Goal: Information Seeking & Learning: Learn about a topic

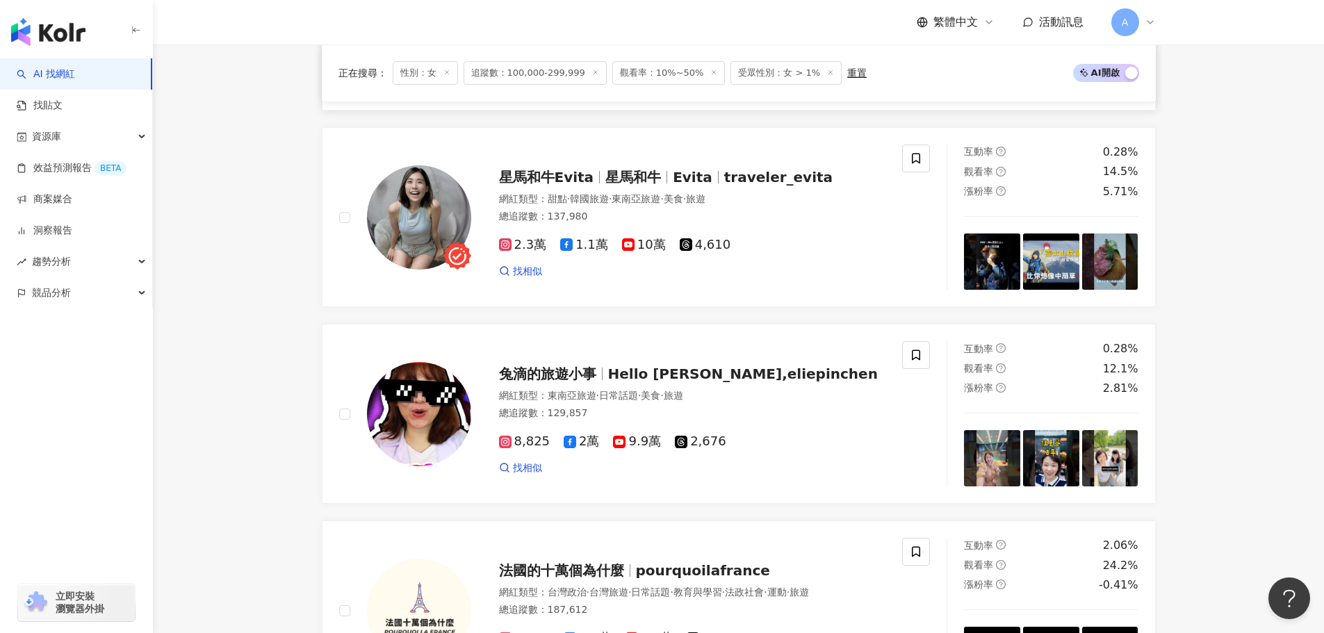
scroll to position [608, 0]
click at [621, 197] on div "星馬和牛Evita 星馬和牛 Evita traveler_evita 網紅類型 ： 甜點 · 韓國旅遊 · 東南亞旅遊 · 美食 · 旅遊 總追蹤數 ： 1…" at bounding box center [678, 217] width 415 height 122
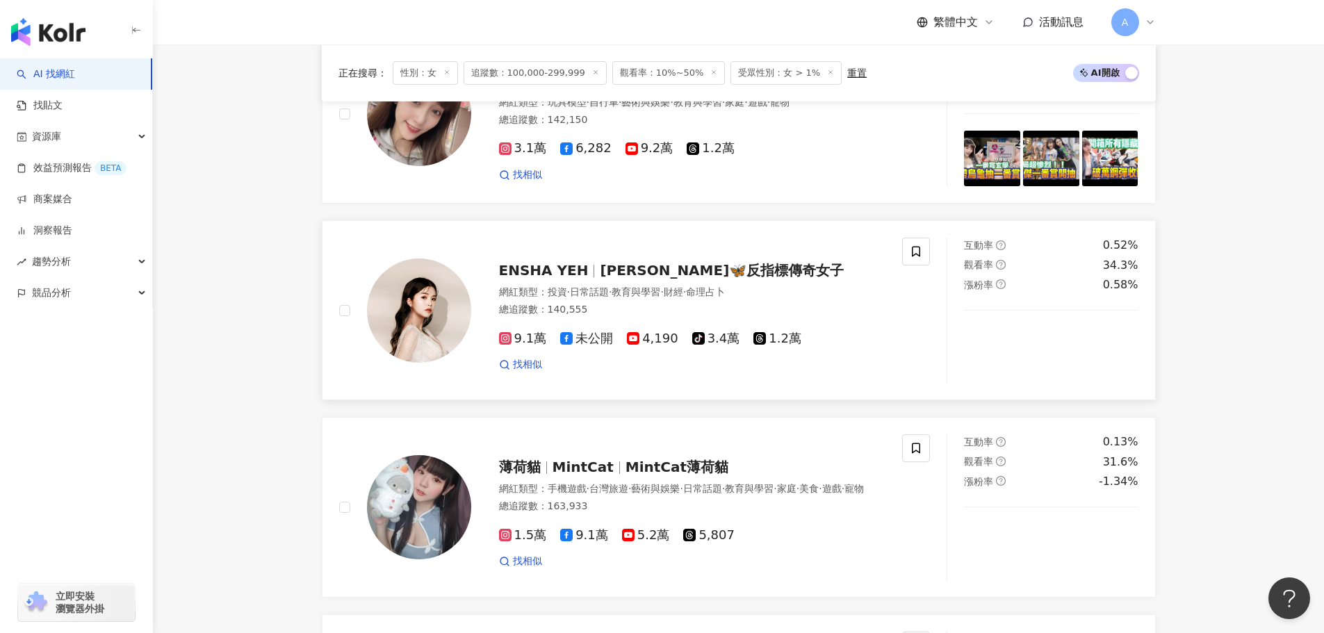
scroll to position [2006, 0]
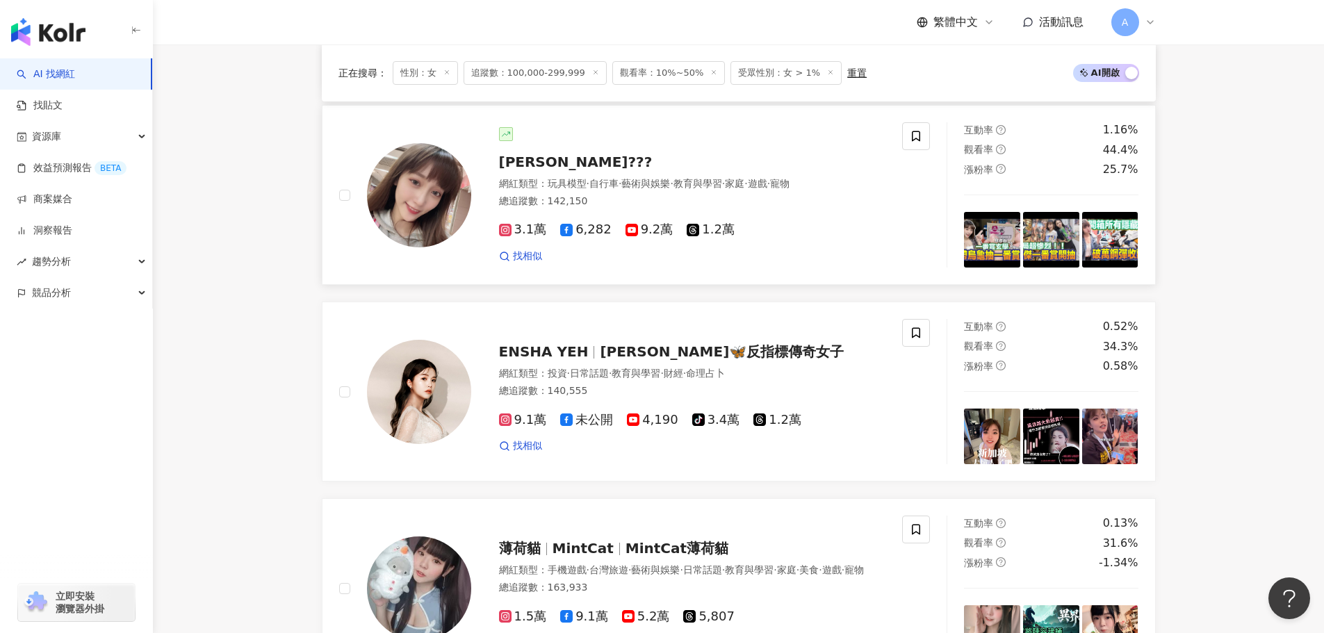
click at [542, 186] on div "艾芮卡??? 網紅類型 ： 玩具模型 · 自行車 · 藝術與娛樂 · 教育與學習 · 家庭 · 遊戲 · 寵物 總追蹤數 ： 142,150 3.1萬 6,2…" at bounding box center [678, 195] width 415 height 136
drag, startPoint x: 608, startPoint y: 353, endPoint x: 589, endPoint y: 13, distance: 341.1
click at [608, 353] on span "K絲莉🦋反指標傳奇女子" at bounding box center [722, 351] width 244 height 17
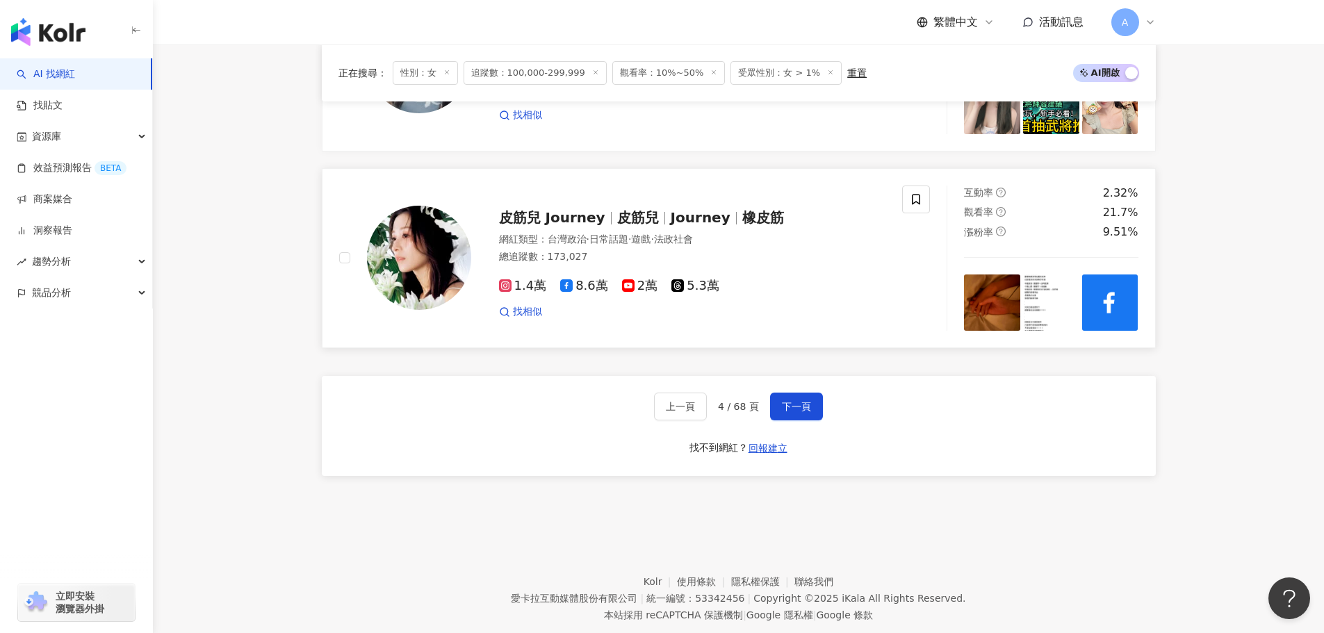
scroll to position [2535, 0]
drag, startPoint x: 792, startPoint y: 421, endPoint x: 740, endPoint y: 373, distance: 70.3
click at [792, 411] on span "下一頁" at bounding box center [796, 405] width 29 height 11
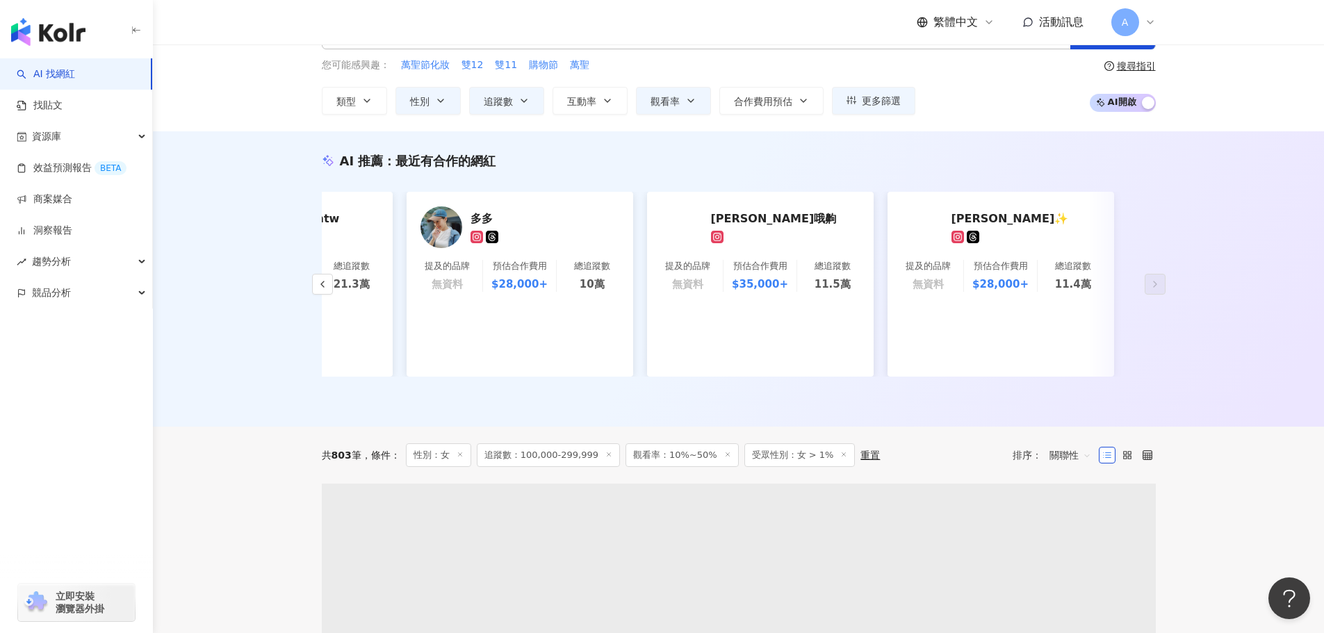
scroll to position [304, 0]
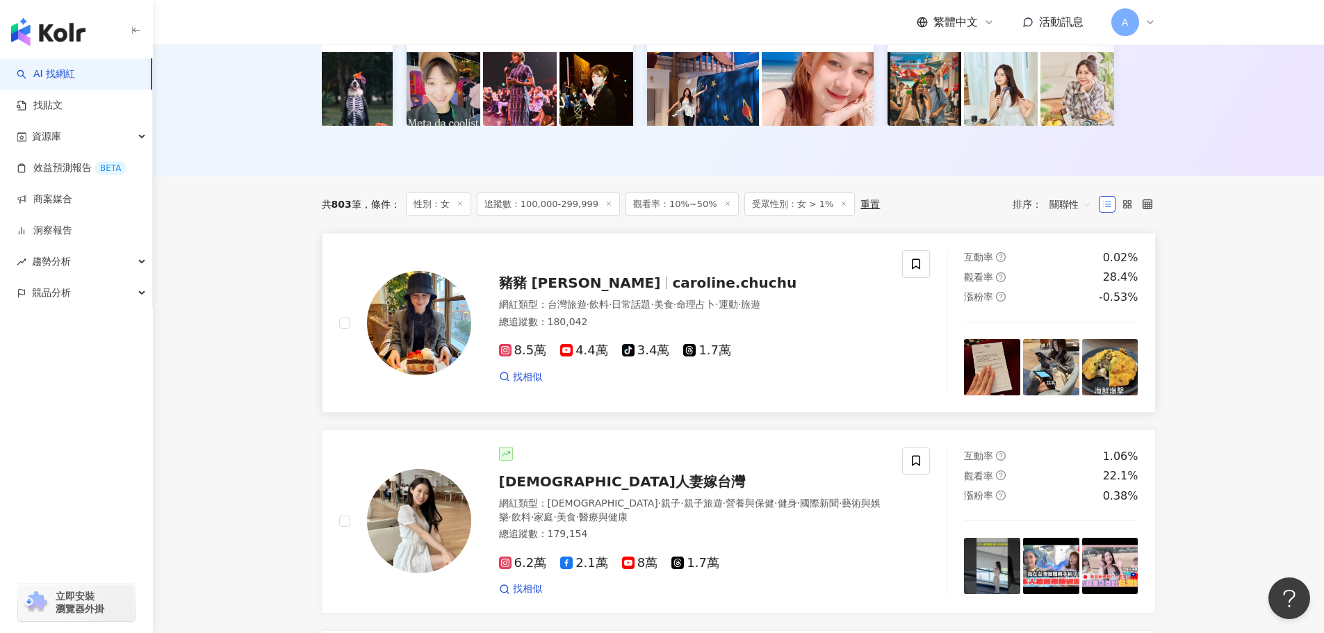
click at [687, 291] on span "caroline.chuchu" at bounding box center [734, 283] width 124 height 17
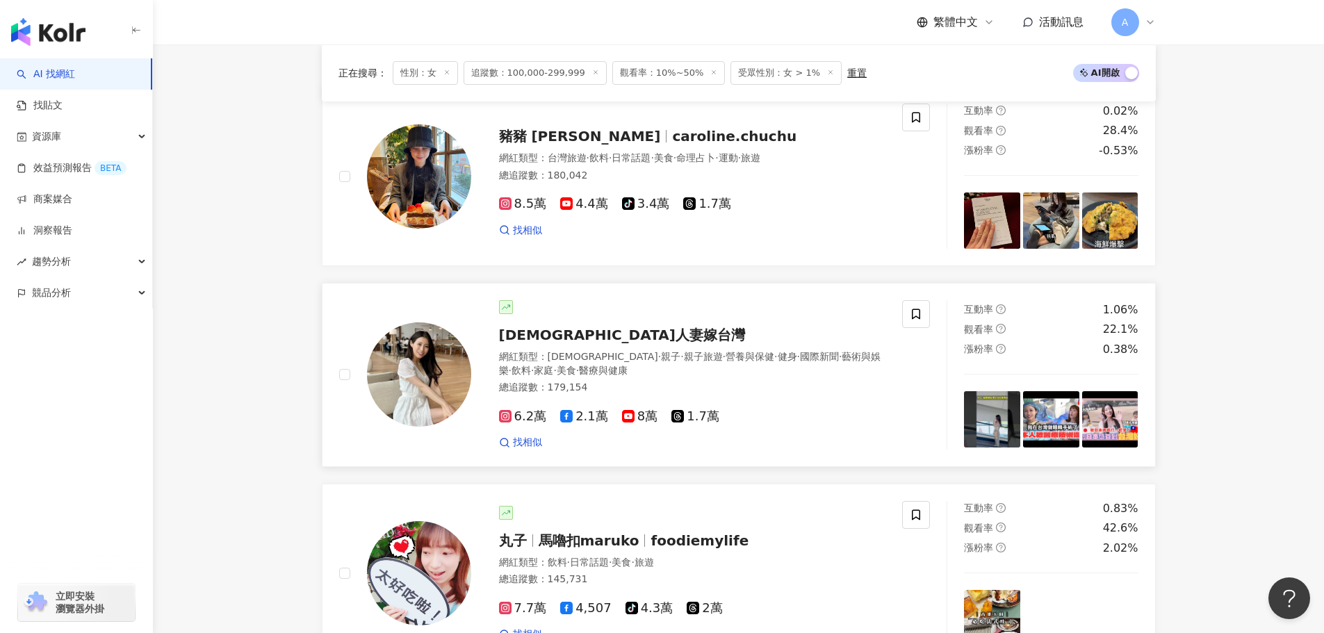
scroll to position [453, 0]
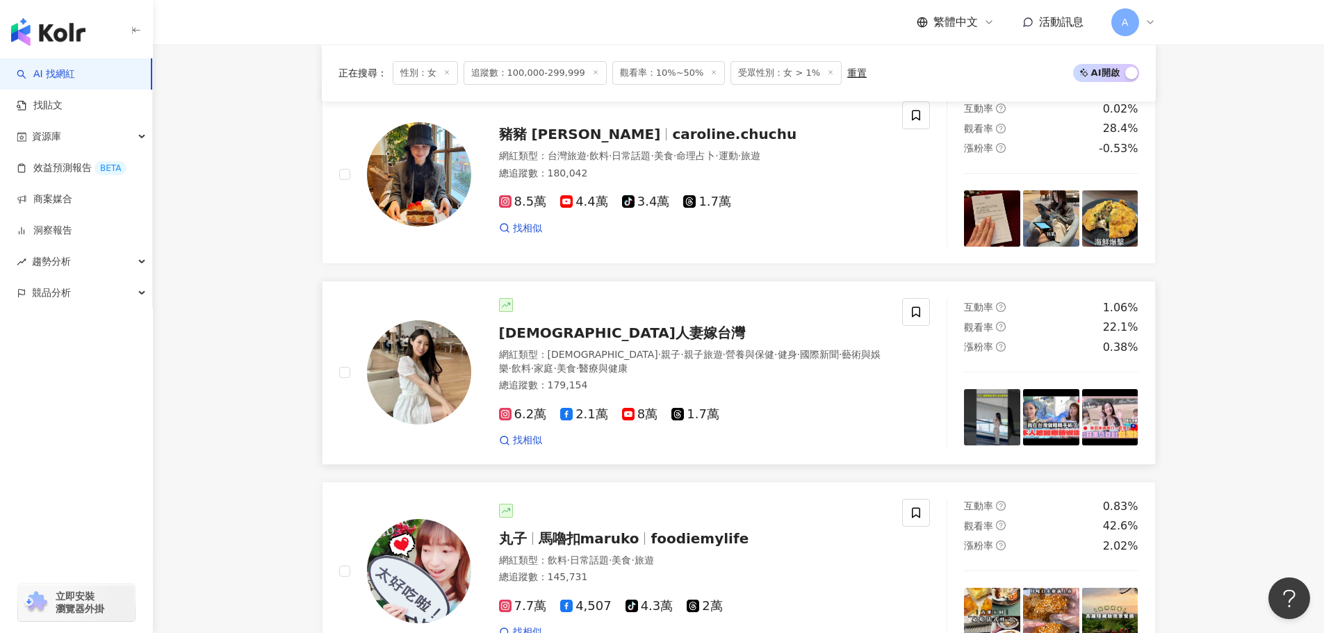
click at [582, 341] on span "日本人妻嫁台灣" at bounding box center [622, 333] width 246 height 17
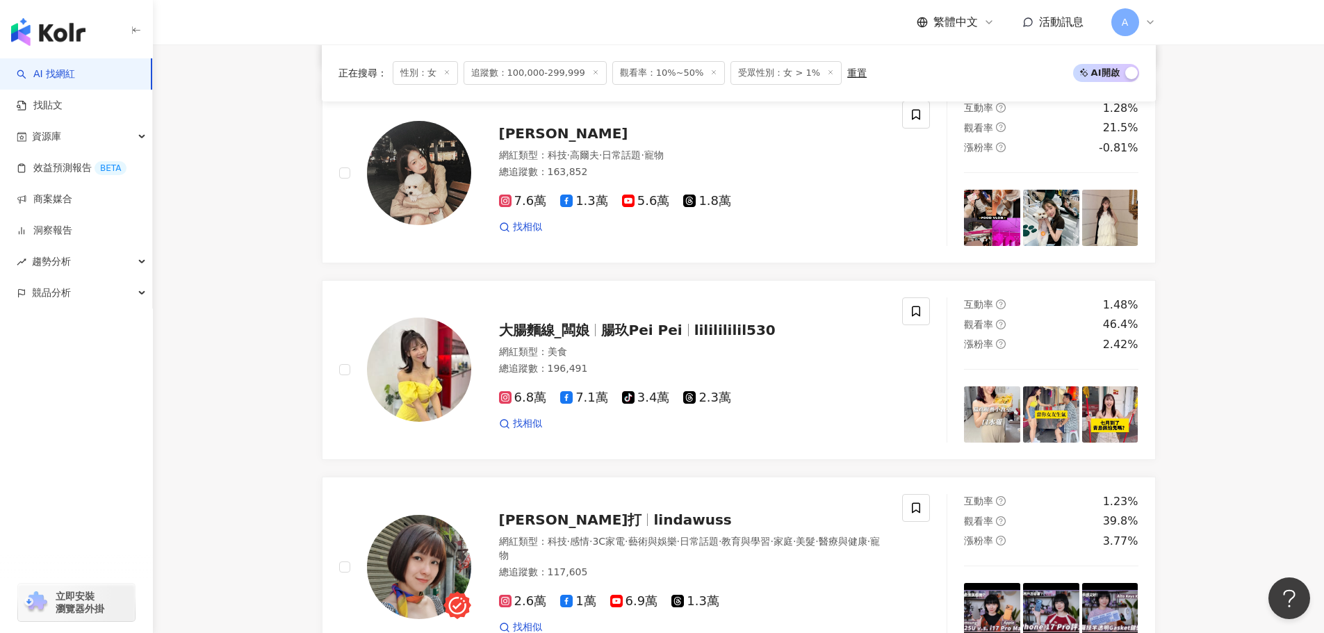
scroll to position [1093, 0]
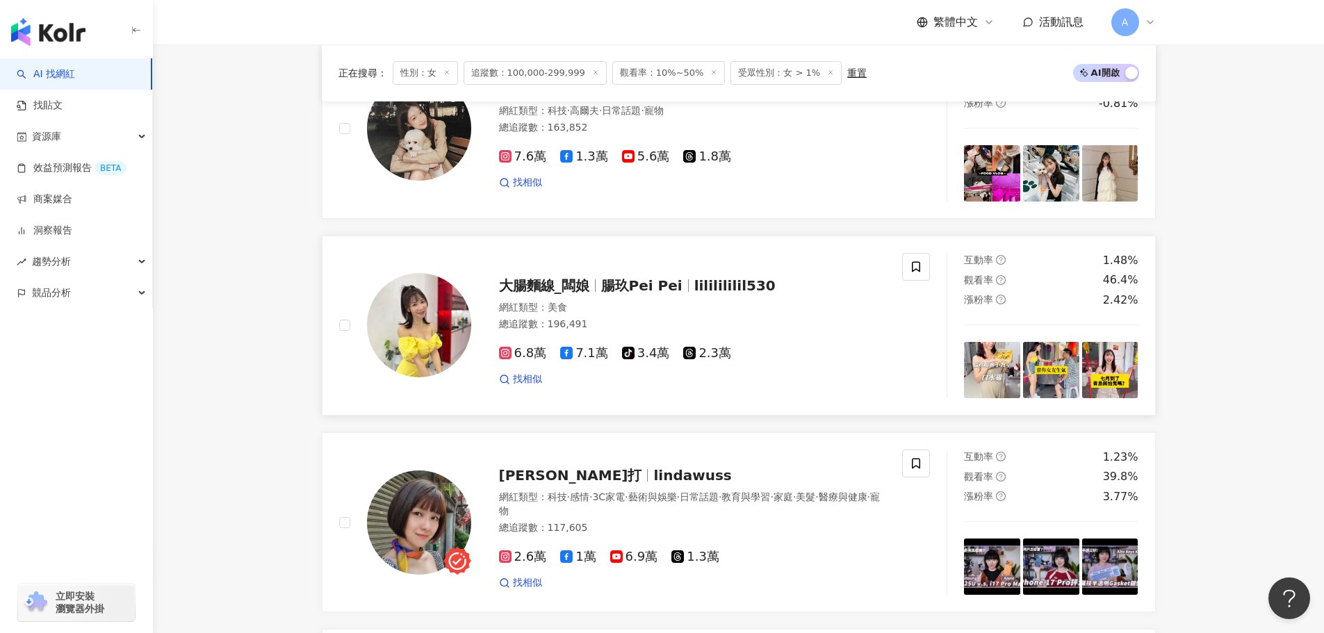
click at [646, 294] on span "腸玖Pei Pei" at bounding box center [641, 285] width 81 height 17
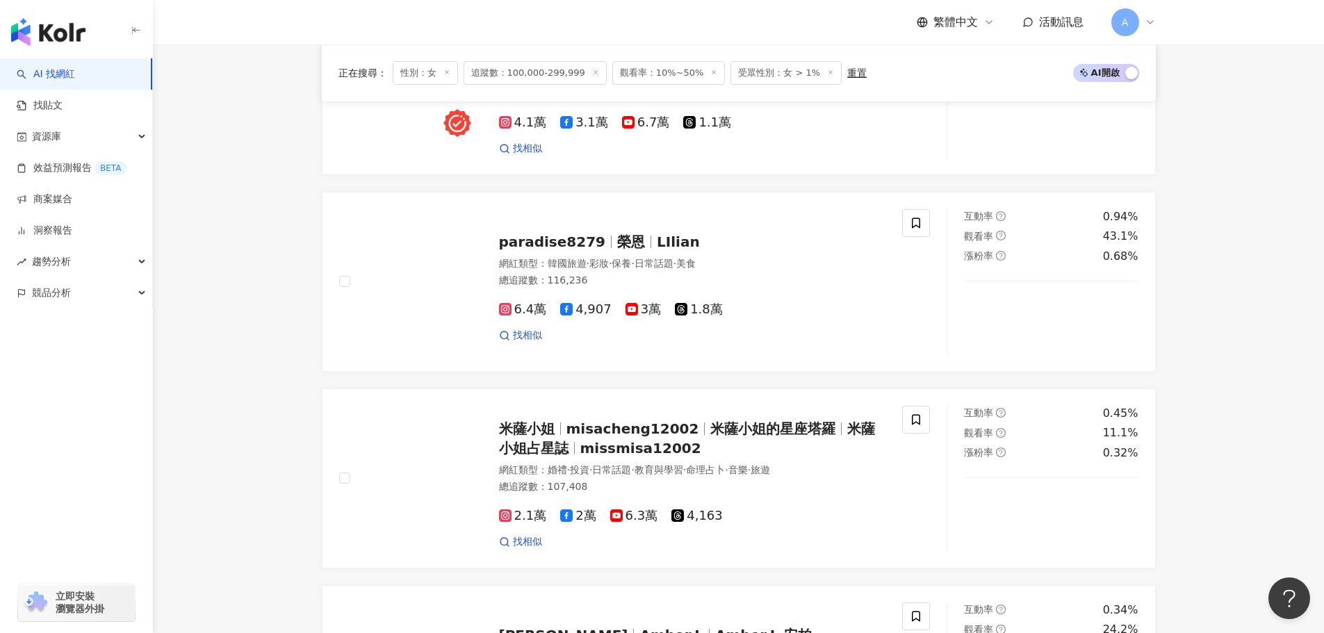
scroll to position [1932, 0]
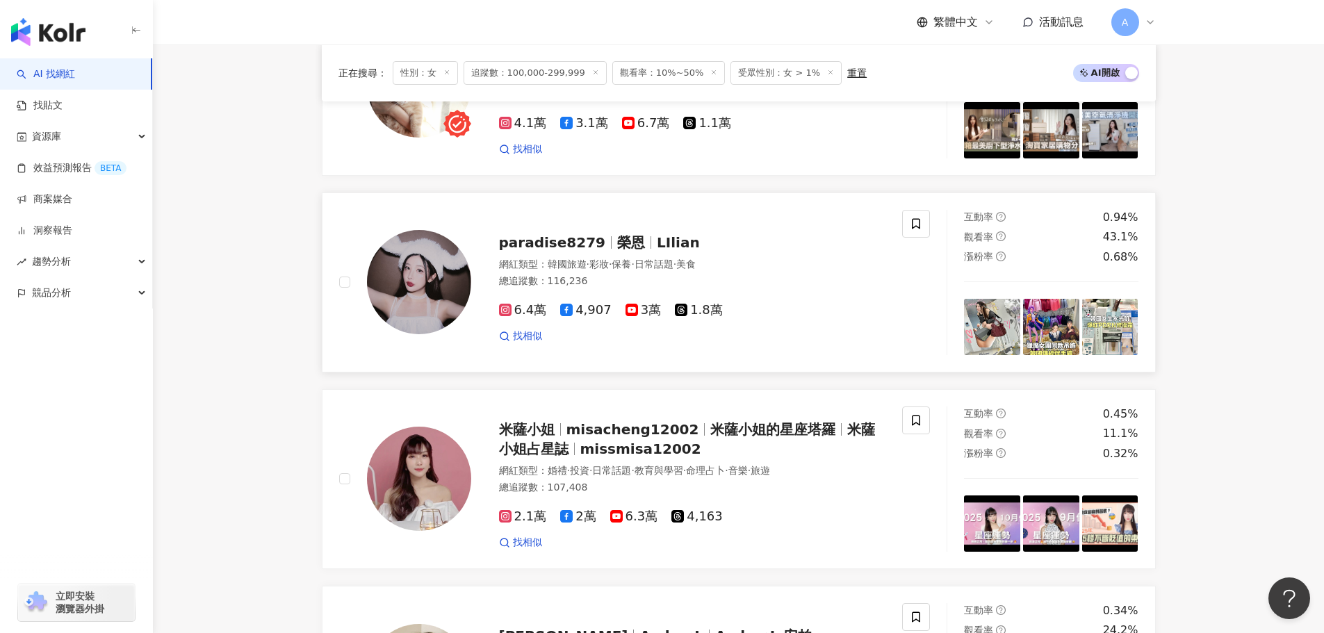
click at [656, 256] on div "paradise8279 榮恩 LIlian 網紅類型 ： 韓國旅遊 · 彩妝 · 保養 · 日常話題 · 美食 總追蹤數 ： 116,236 6.4萬 4,…" at bounding box center [678, 283] width 415 height 122
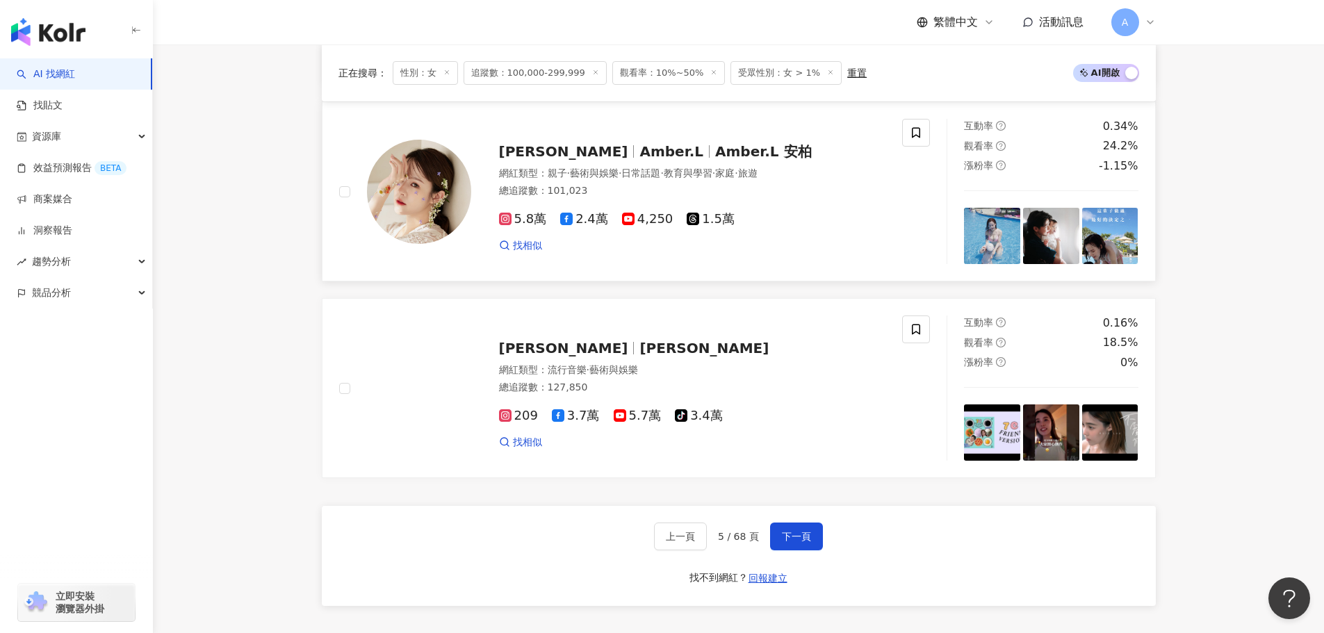
scroll to position [2418, 0]
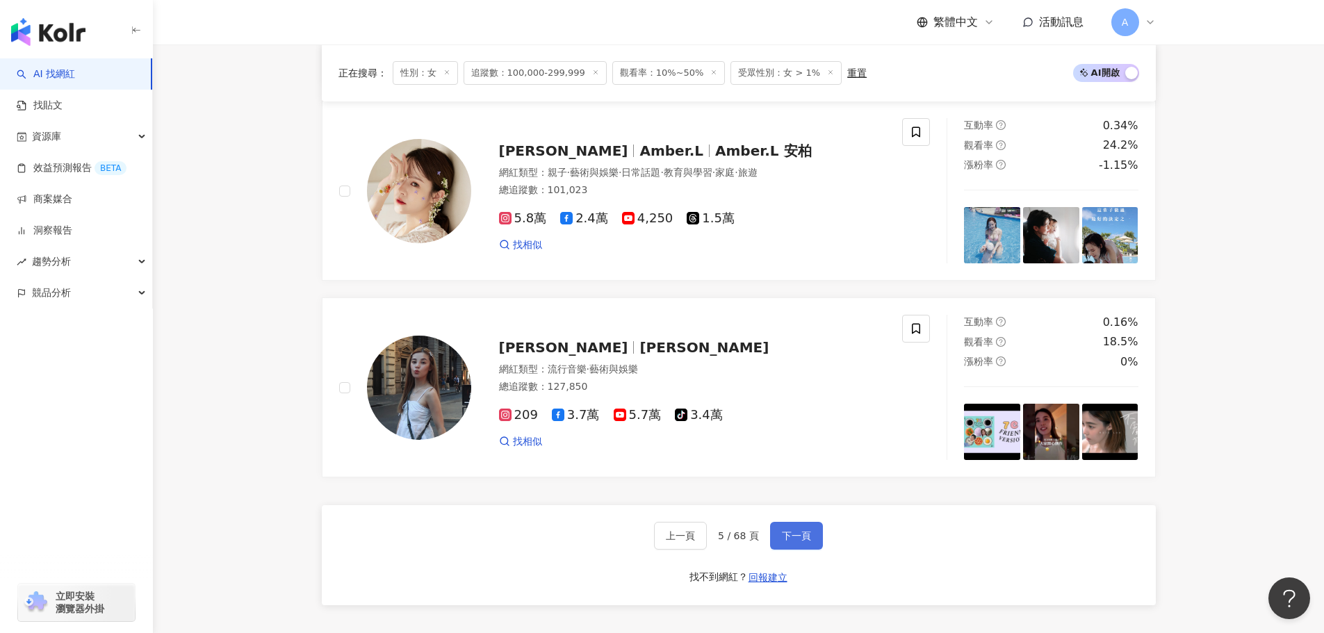
click at [774, 543] on button "下一頁" at bounding box center [796, 536] width 53 height 28
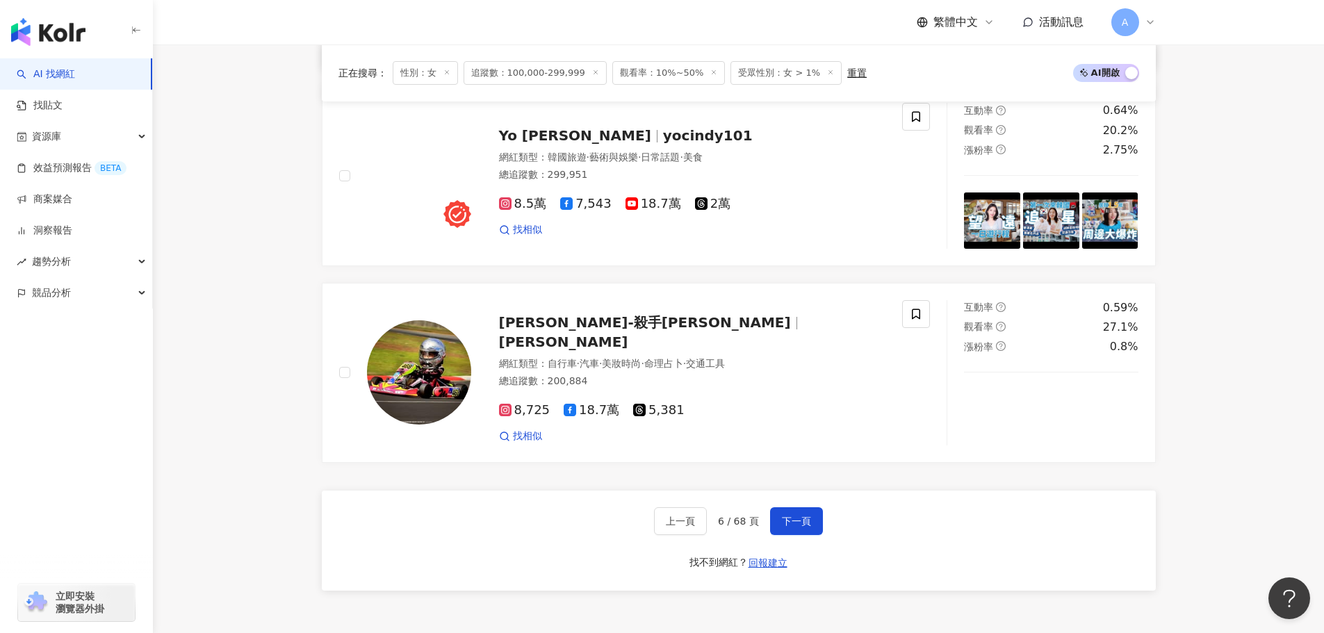
scroll to position [2420, 0]
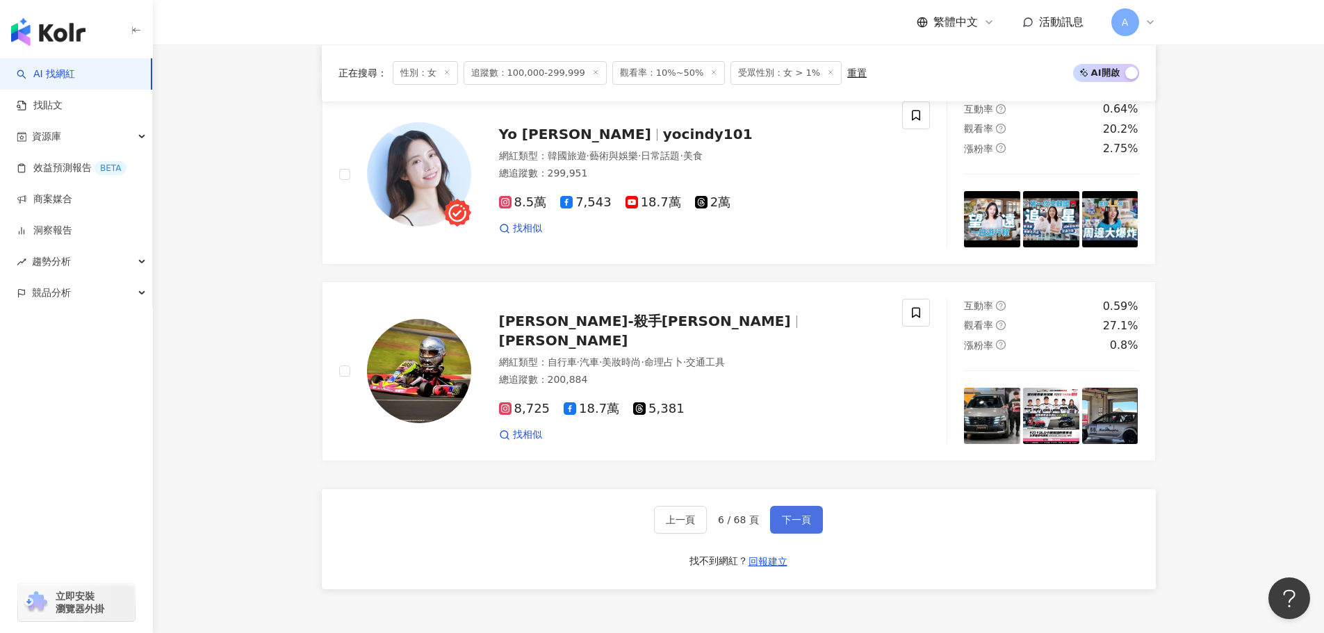
click at [816, 527] on button "下一頁" at bounding box center [796, 520] width 53 height 28
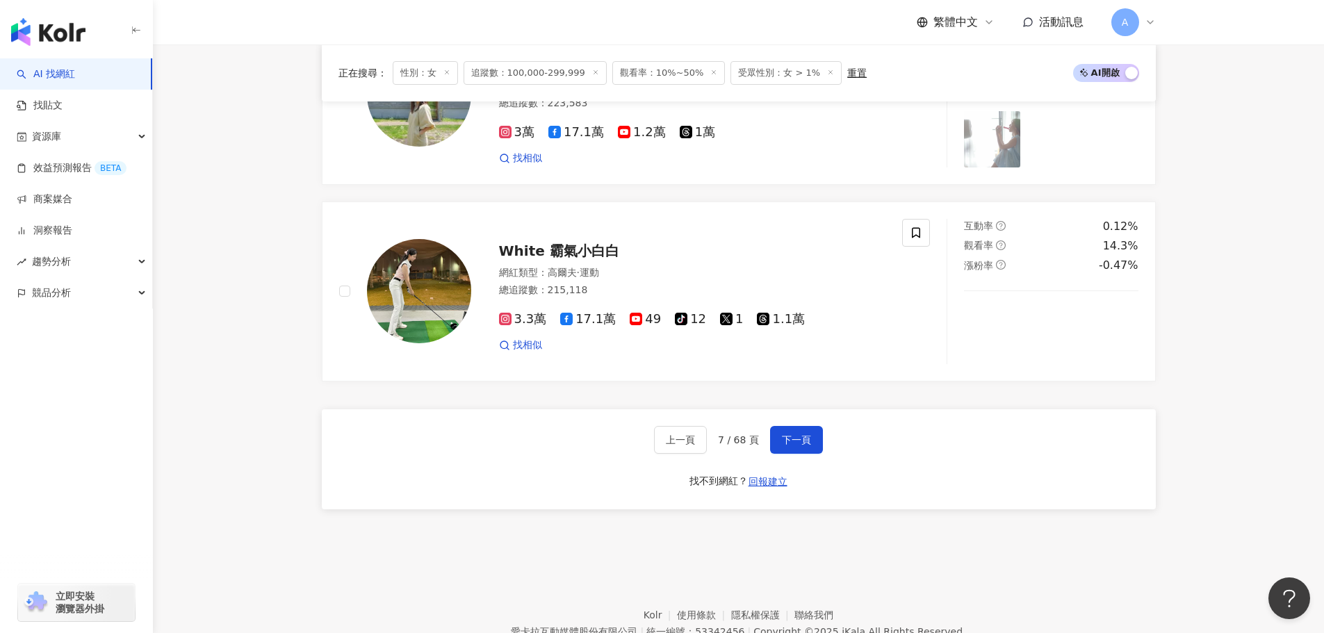
scroll to position [2576, 0]
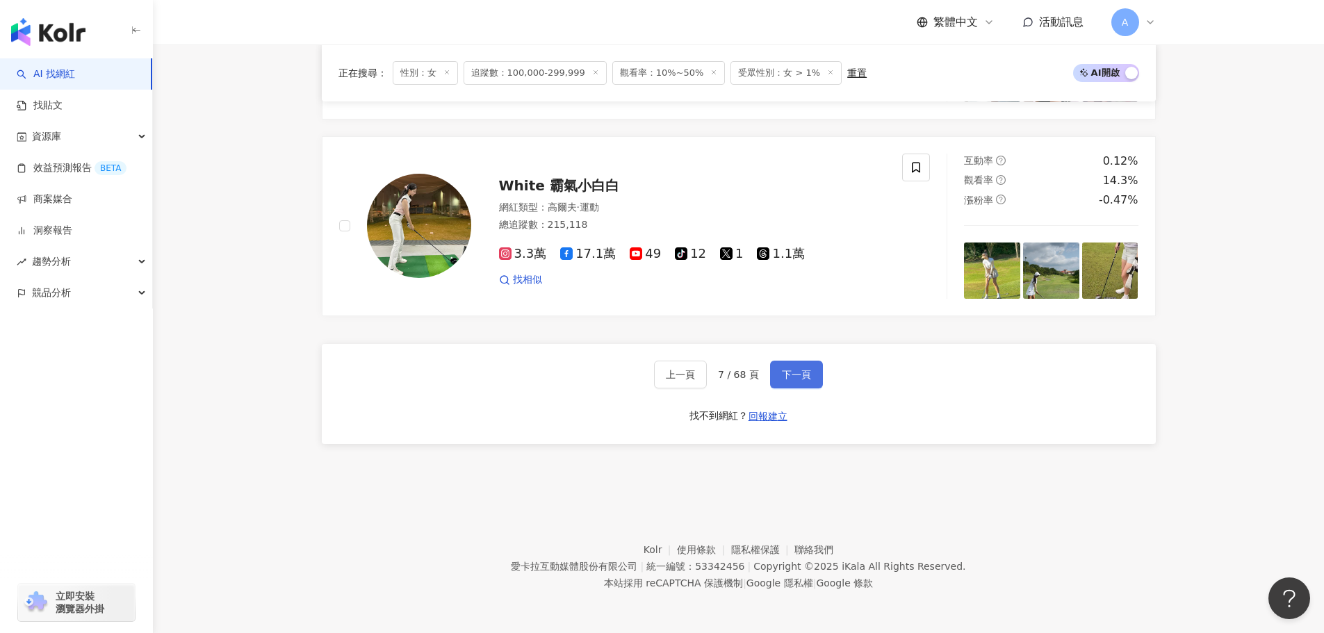
click at [793, 380] on span "下一頁" at bounding box center [796, 374] width 29 height 11
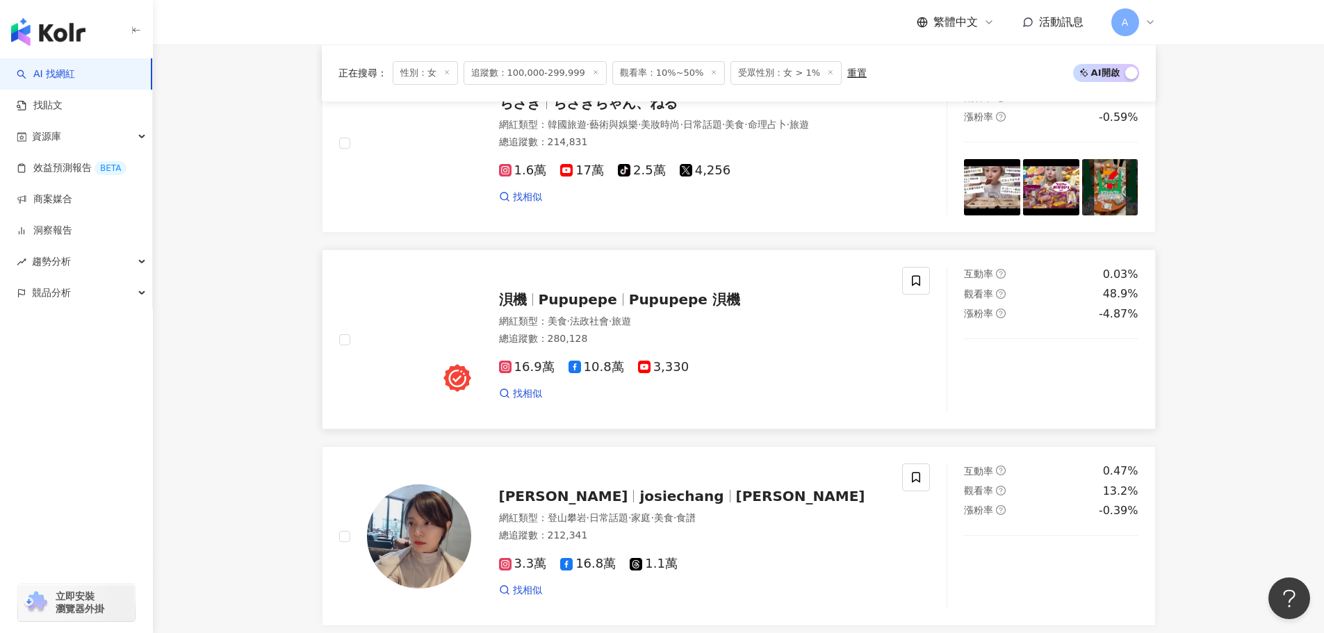
scroll to position [485, 0]
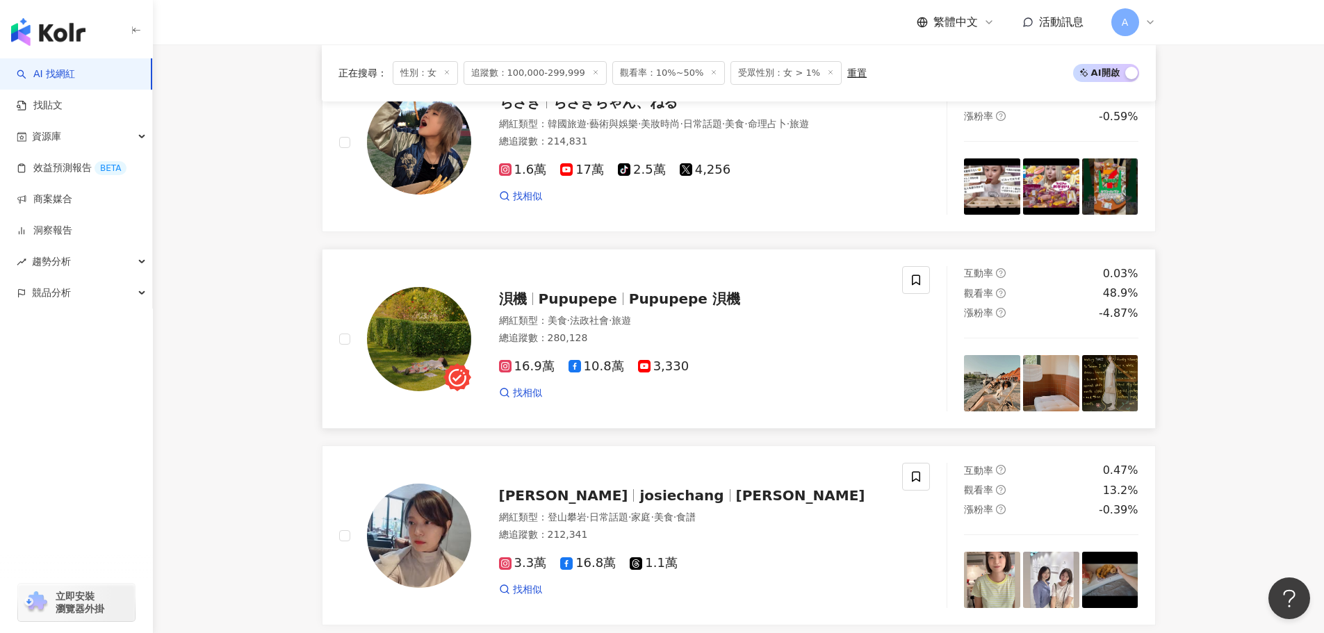
click at [683, 307] on span "Pupupepe 浿機" at bounding box center [684, 299] width 111 height 17
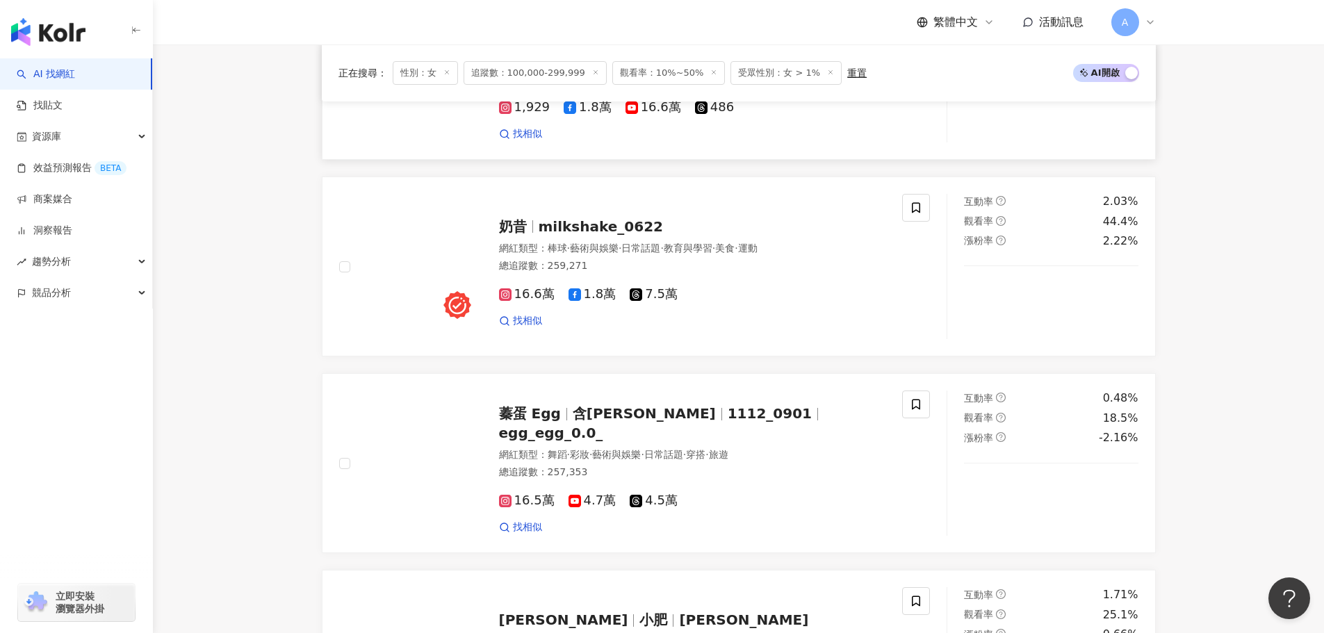
scroll to position [1345, 0]
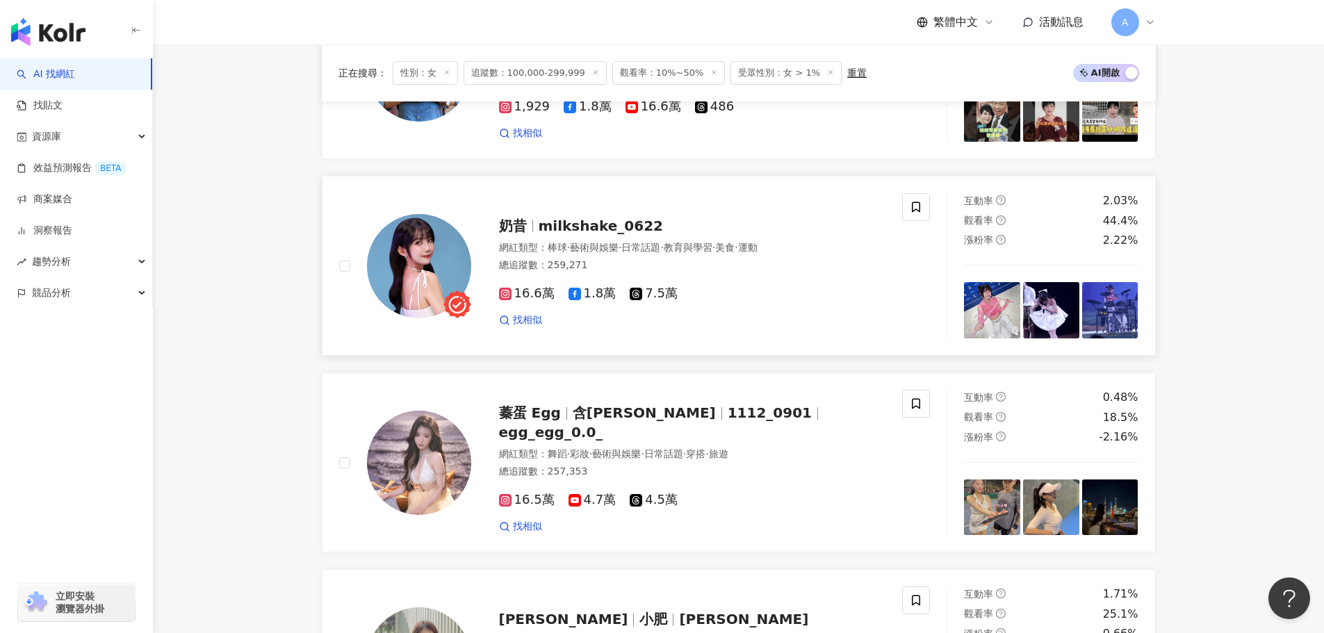
click at [555, 234] on span "milkshake_0622" at bounding box center [601, 226] width 124 height 17
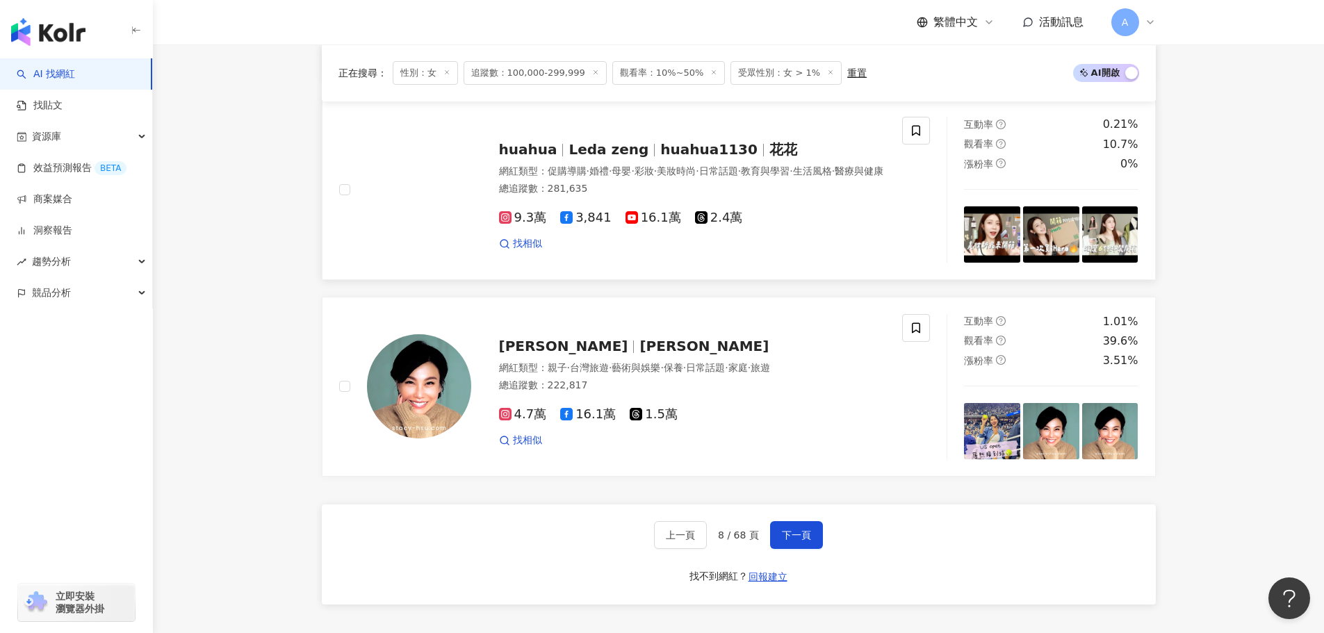
scroll to position [2404, 0]
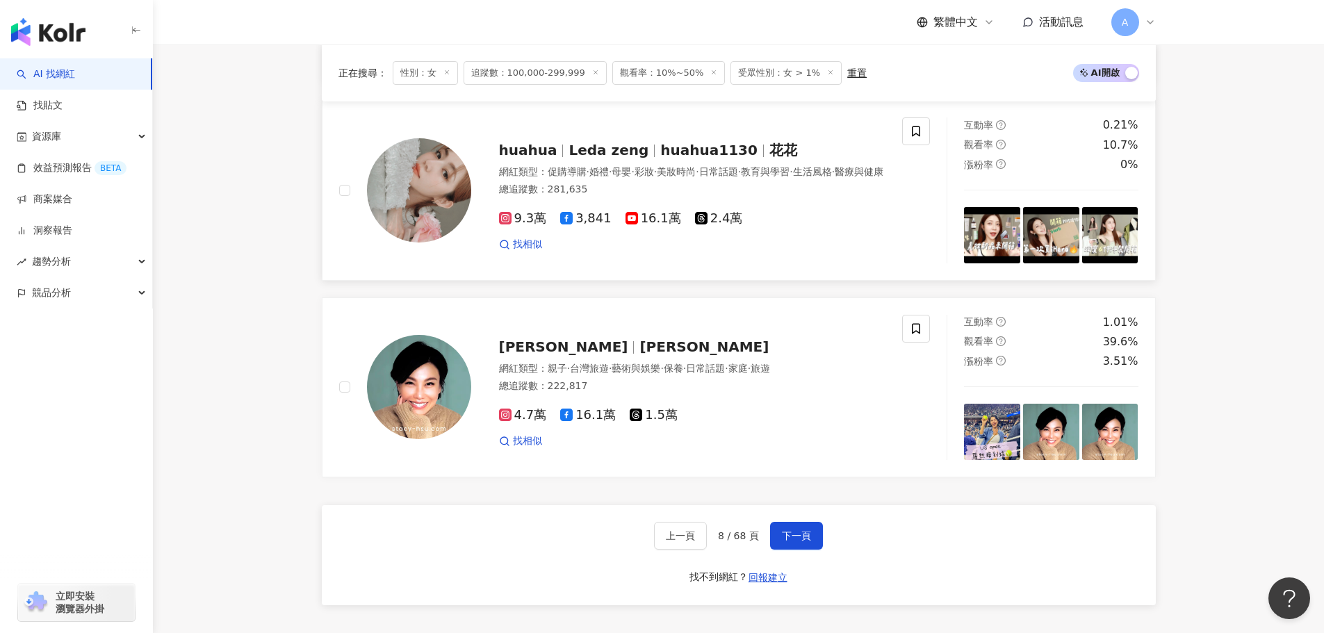
click at [582, 171] on span "促購導購" at bounding box center [567, 171] width 39 height 11
drag, startPoint x: 802, startPoint y: 562, endPoint x: 796, endPoint y: 554, distance: 9.9
click at [802, 562] on div "上一頁 8 / 68 頁 下一頁 找不到網紅？ 回報建立" at bounding box center [739, 555] width 834 height 100
click at [796, 550] on button "下一頁" at bounding box center [796, 536] width 53 height 28
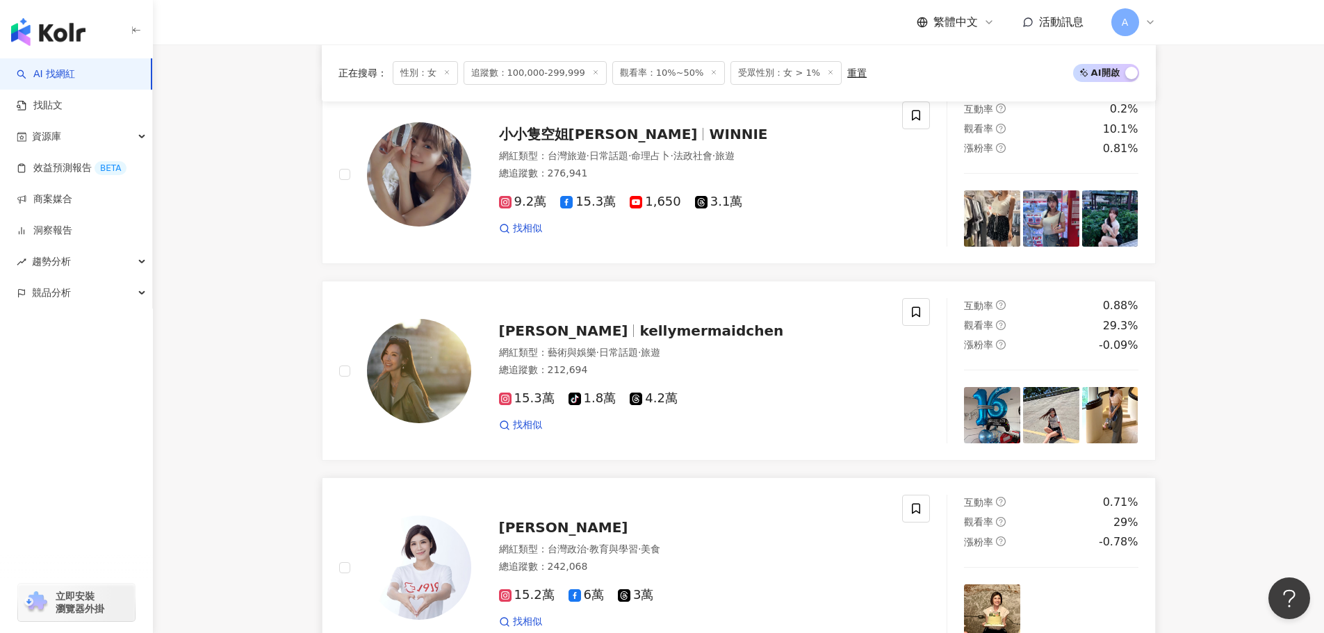
scroll to position [1449, 0]
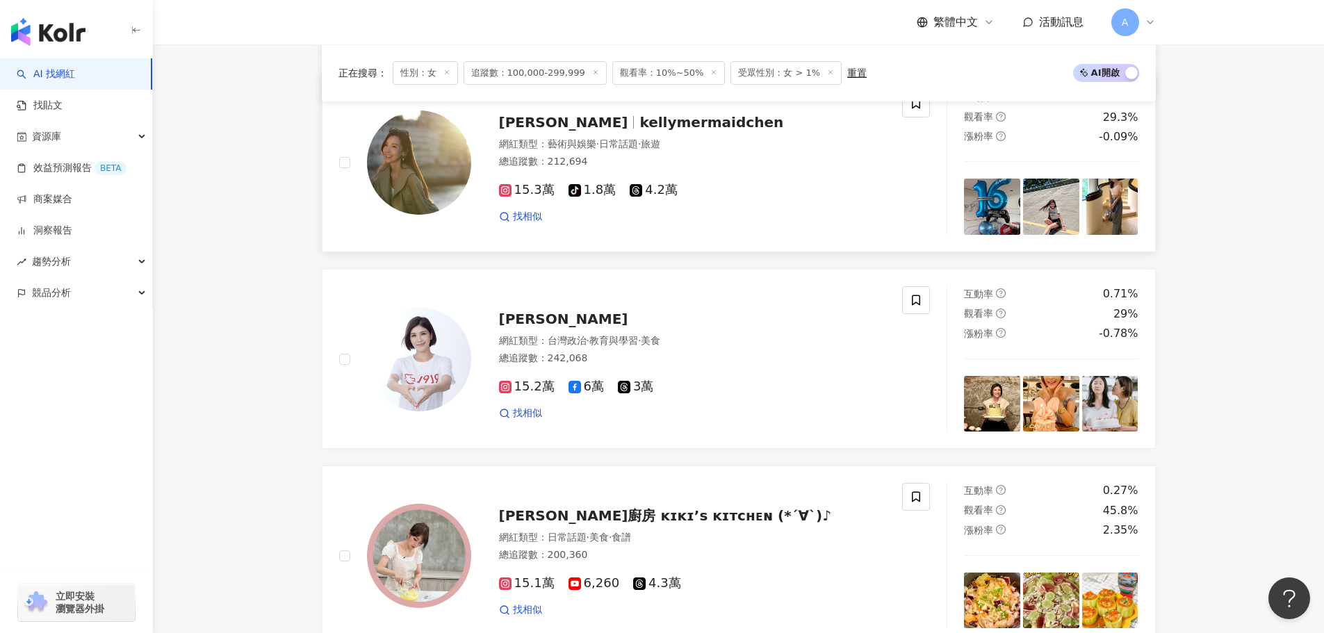
click at [639, 131] on span "kellymermaidchen" at bounding box center [711, 122] width 144 height 17
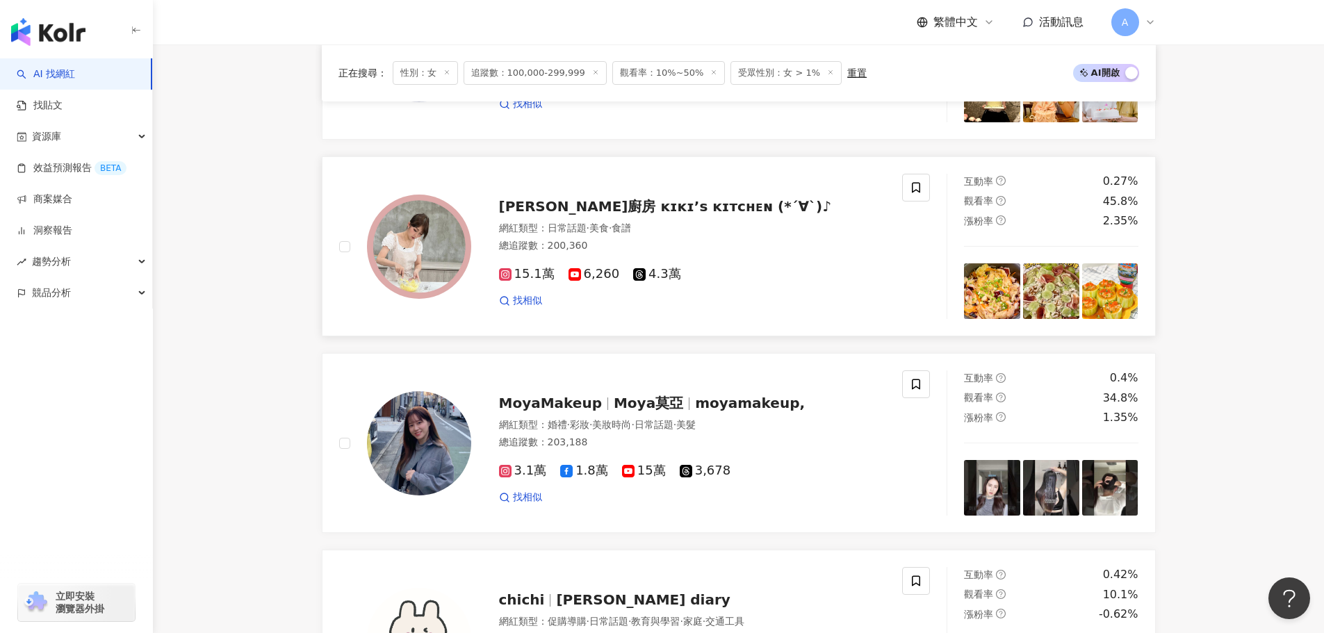
scroll to position [1757, 0]
click at [544, 213] on span "[PERSON_NAME]廚房 ᴋɪᴋɪ’ꜱ ᴋɪᴛᴄʜᴇɴ (*´∀`)♪" at bounding box center [665, 207] width 333 height 17
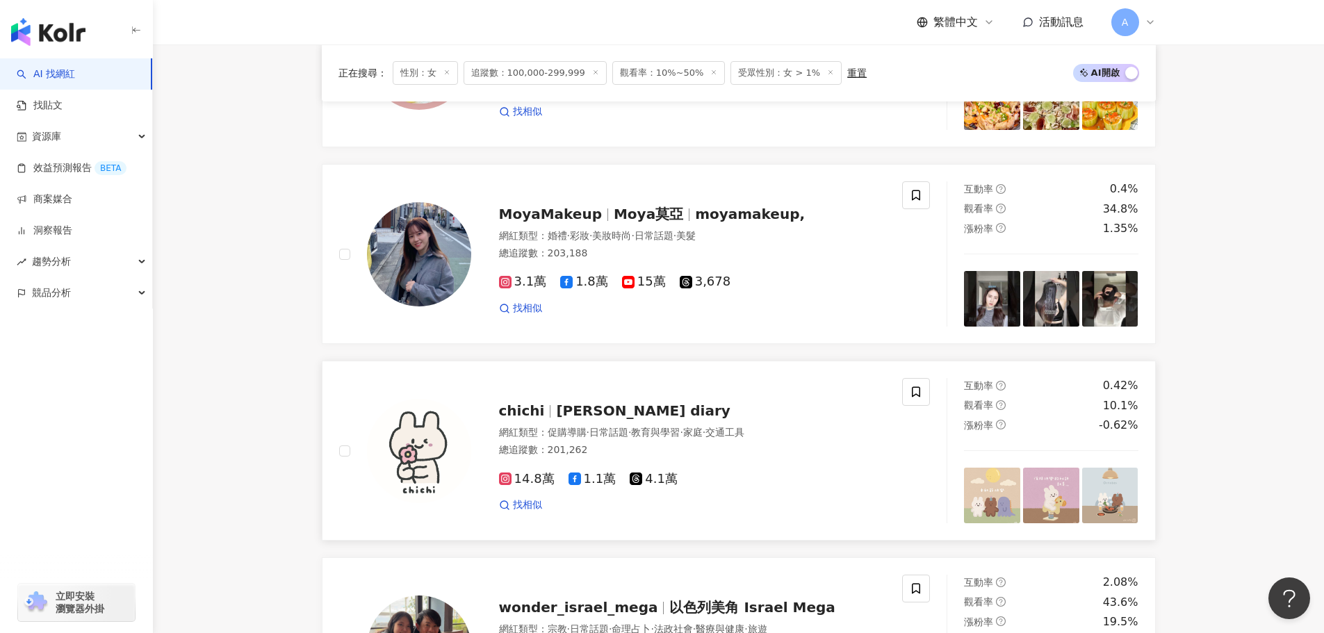
scroll to position [1948, 0]
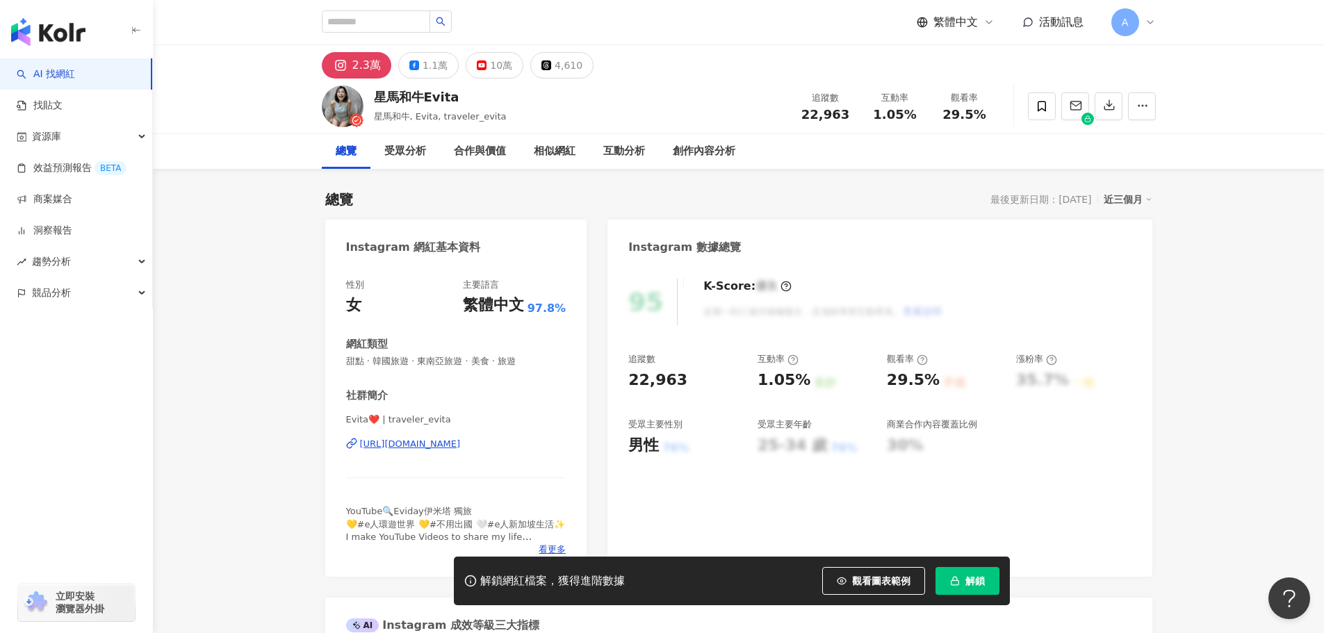
click at [461, 447] on div "https://www.instagram.com/traveler_evita/" at bounding box center [410, 444] width 101 height 13
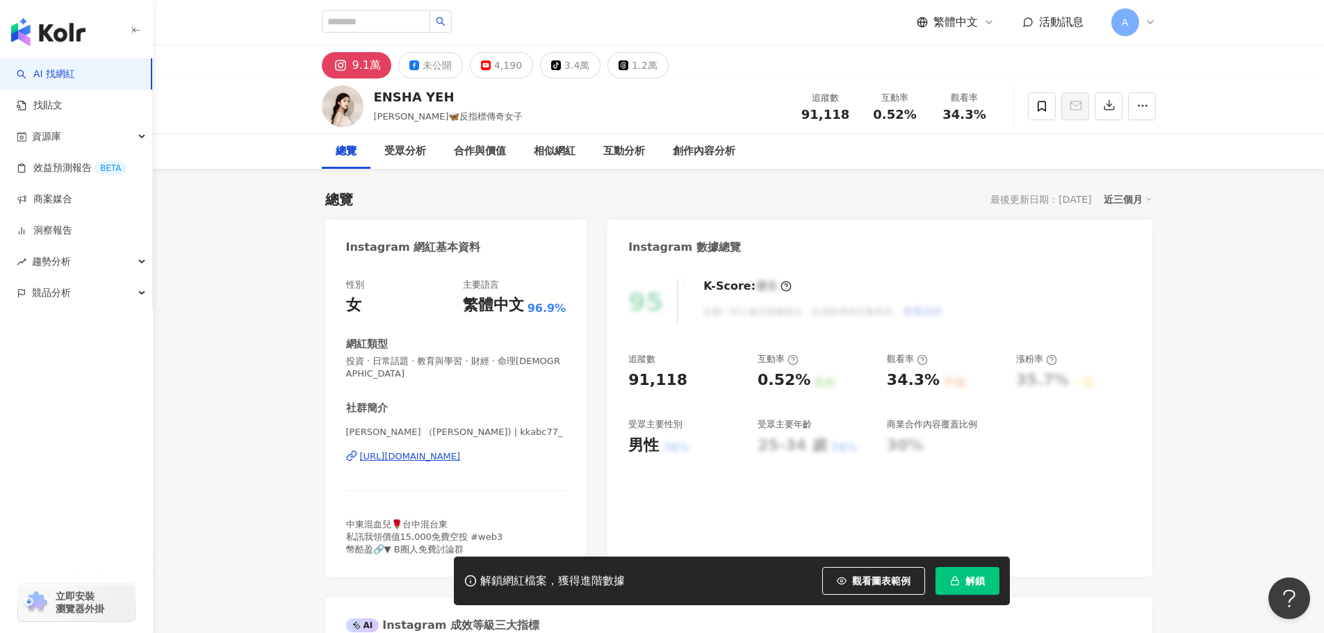
drag, startPoint x: 424, startPoint y: 432, endPoint x: 439, endPoint y: 436, distance: 15.7
click at [424, 432] on div "K絲莉 （ENSHA YEH) | kkabc77_ https://www.instagram.com/kkabc77_/" at bounding box center [456, 466] width 220 height 81
click at [439, 436] on div "K絲莉 （ENSHA YEH) | kkabc77_ https://www.instagram.com/kkabc77_/" at bounding box center [456, 466] width 220 height 81
click at [458, 450] on div "https://www.instagram.com/kkabc77_/" at bounding box center [410, 456] width 101 height 13
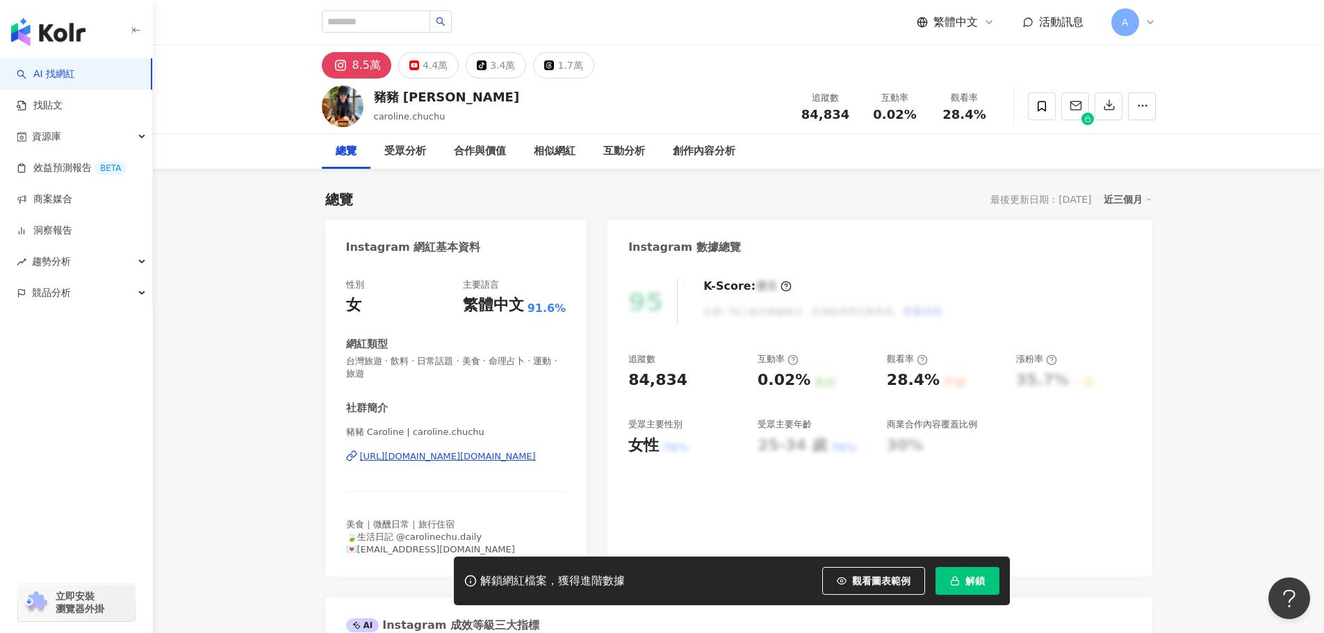
click at [508, 458] on div "https://www.instagram.com/caroline.chuchu/" at bounding box center [448, 456] width 176 height 13
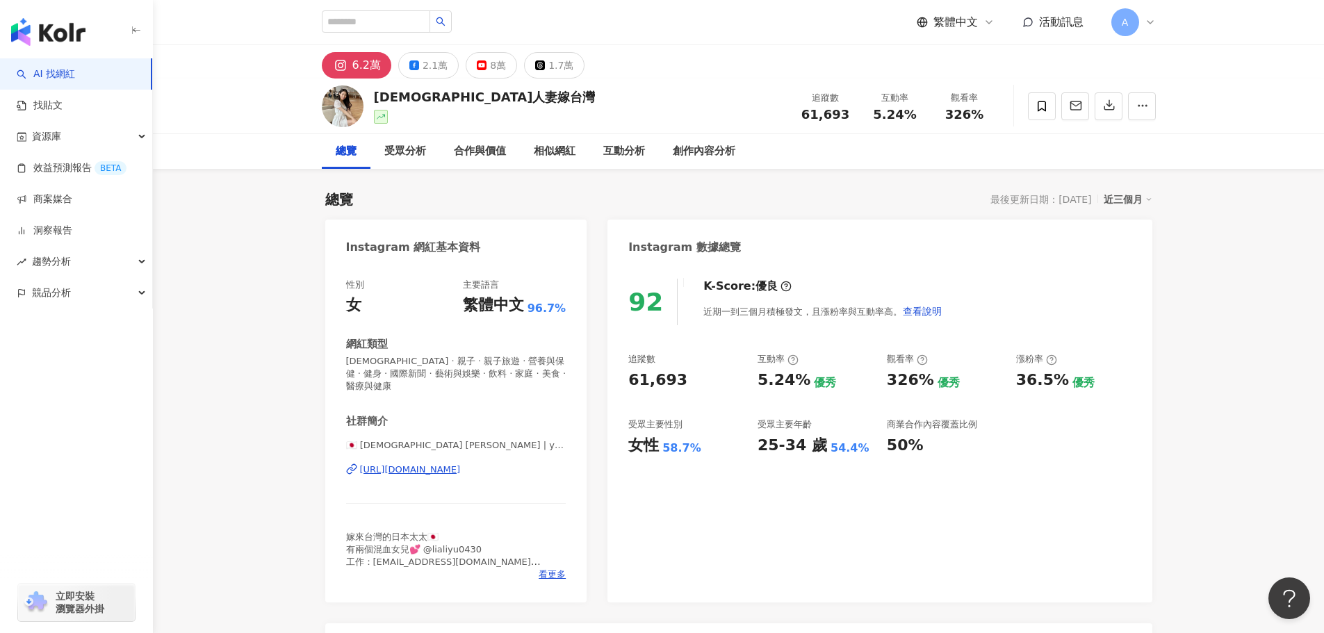
click at [441, 481] on div "🇯🇵 [DEMOGRAPHIC_DATA] [PERSON_NAME] | yuri_li2 [URL][DOMAIN_NAME]" at bounding box center [456, 479] width 220 height 81
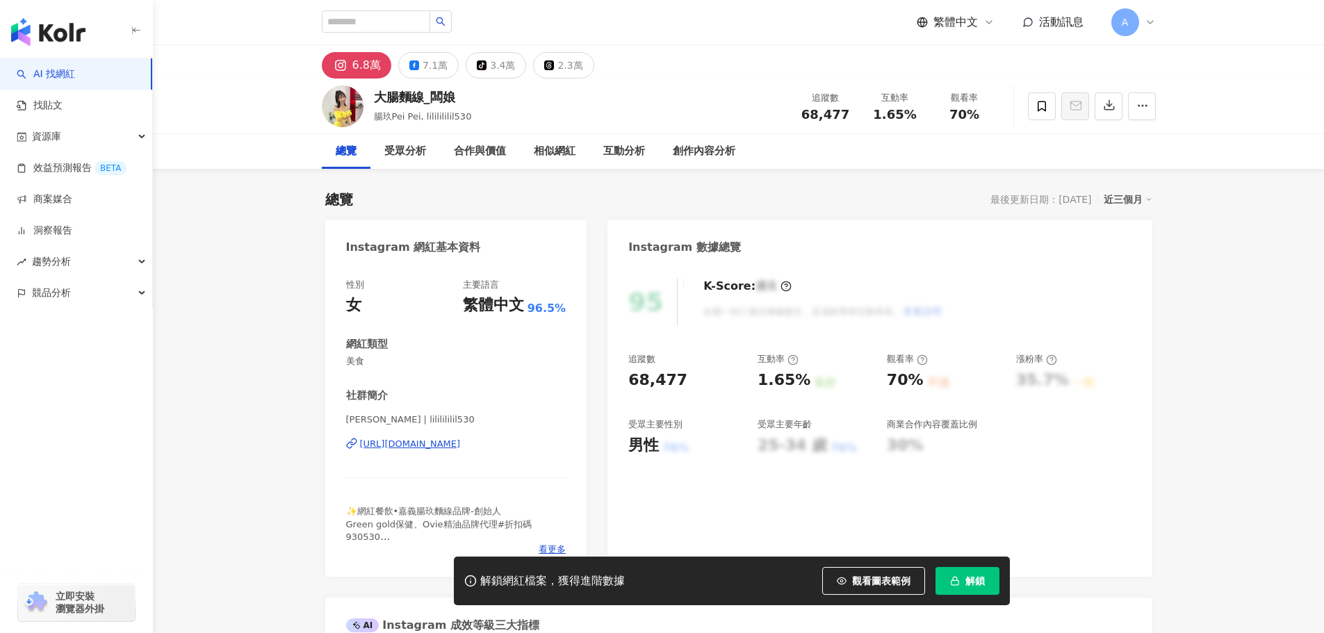
click at [433, 444] on div "https://www.instagram.com/lililililil530/" at bounding box center [410, 444] width 101 height 13
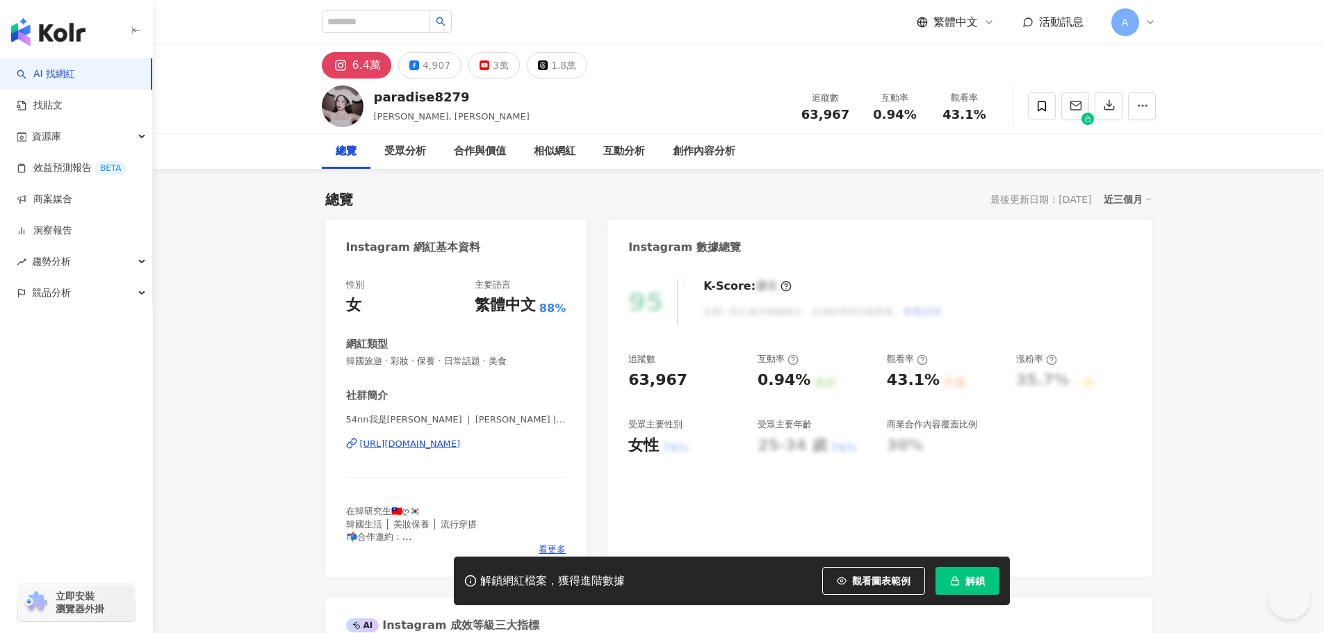
drag, startPoint x: 494, startPoint y: 435, endPoint x: 511, endPoint y: 445, distance: 19.3
click at [494, 435] on div "54nn我是[PERSON_NAME] ❘ [PERSON_NAME] | paradise9319_ [URL][DOMAIN_NAME]" at bounding box center [456, 454] width 220 height 81
click at [461, 445] on div "https://www.instagram.com/paradise9319_/" at bounding box center [410, 444] width 101 height 13
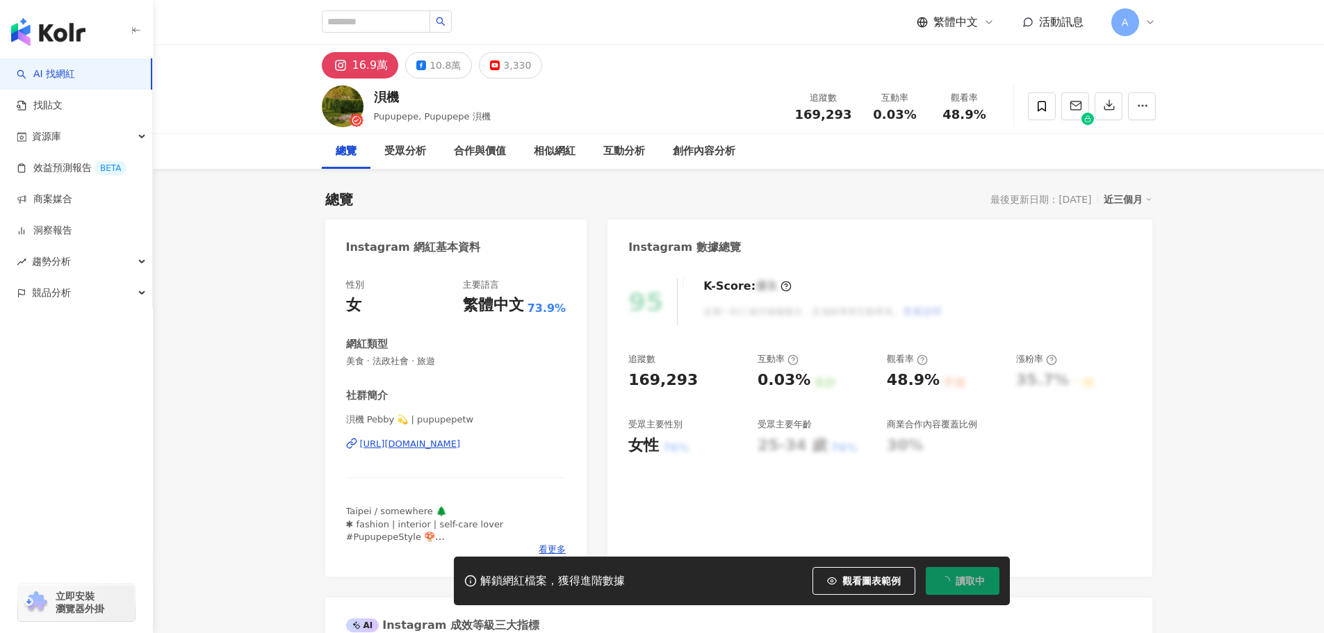
click at [454, 449] on div "[URL][DOMAIN_NAME]" at bounding box center [410, 444] width 101 height 13
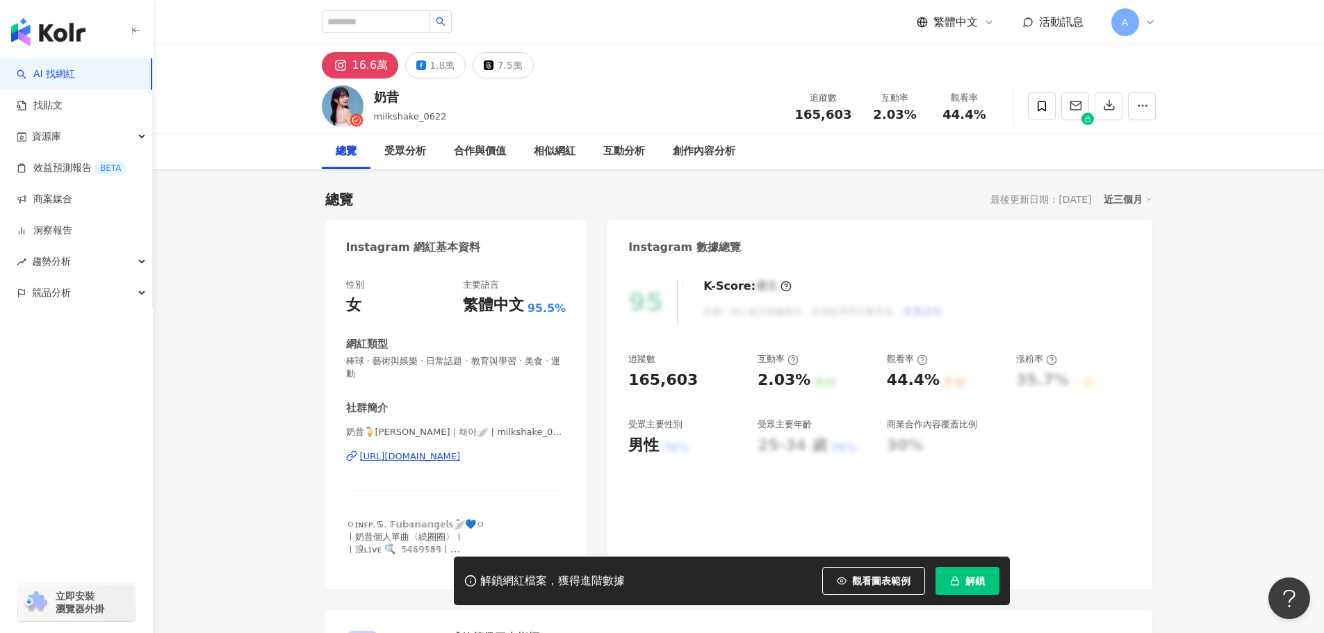
drag, startPoint x: 460, startPoint y: 444, endPoint x: 471, endPoint y: 446, distance: 11.3
click at [460, 444] on div "奶昔🍦ིྀ采鈺｜채아🪽 | milkshake_0622 https://www.instagram.com/milkshake_0622/" at bounding box center [456, 466] width 220 height 81
click at [461, 453] on div "https://www.instagram.com/milkshake_0622/" at bounding box center [410, 456] width 101 height 13
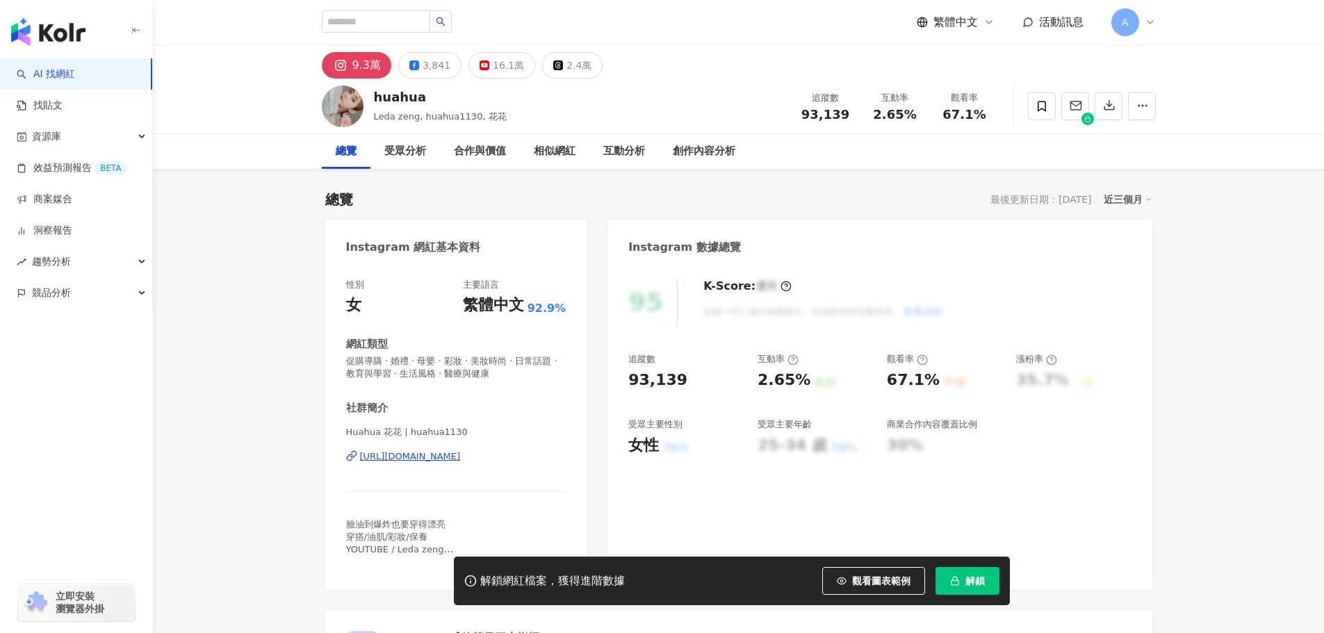
click at [478, 449] on div "Huahua 花花 | huahua1130 https://www.instagram.com/huahua1130/" at bounding box center [456, 466] width 220 height 81
click at [461, 454] on div "https://www.instagram.com/huahua1130/" at bounding box center [410, 456] width 101 height 13
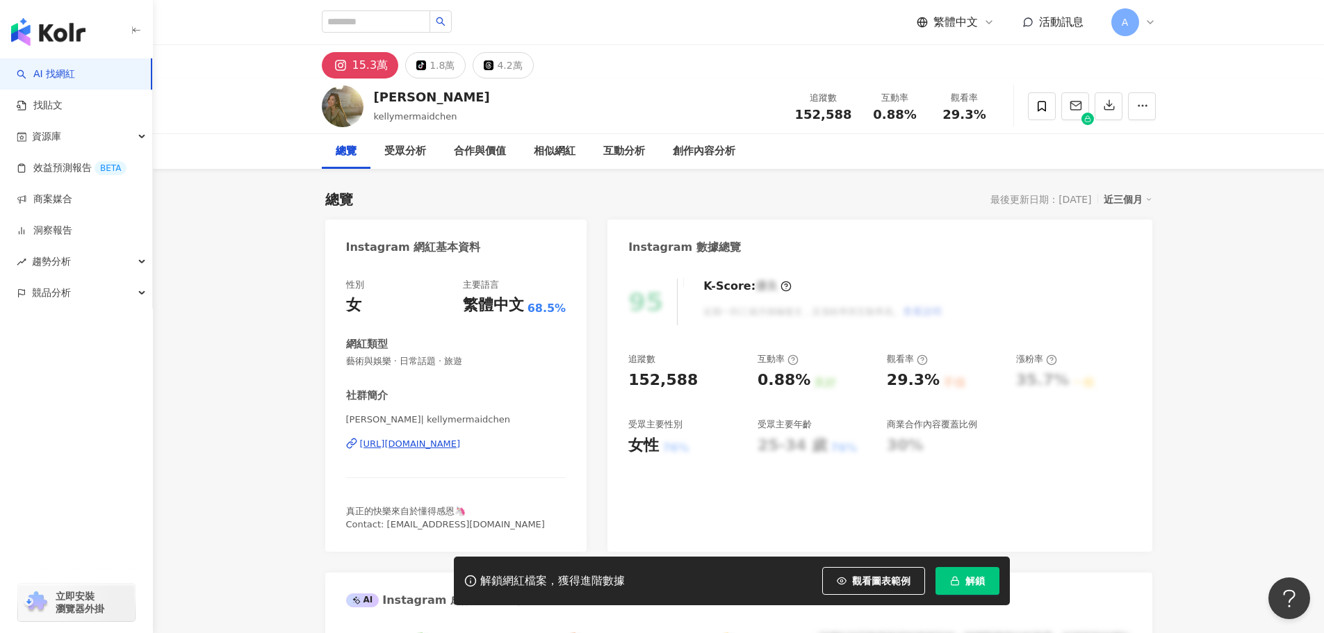
click at [461, 446] on div "https://www.instagram.com/kellymermaidchen/" at bounding box center [410, 444] width 101 height 13
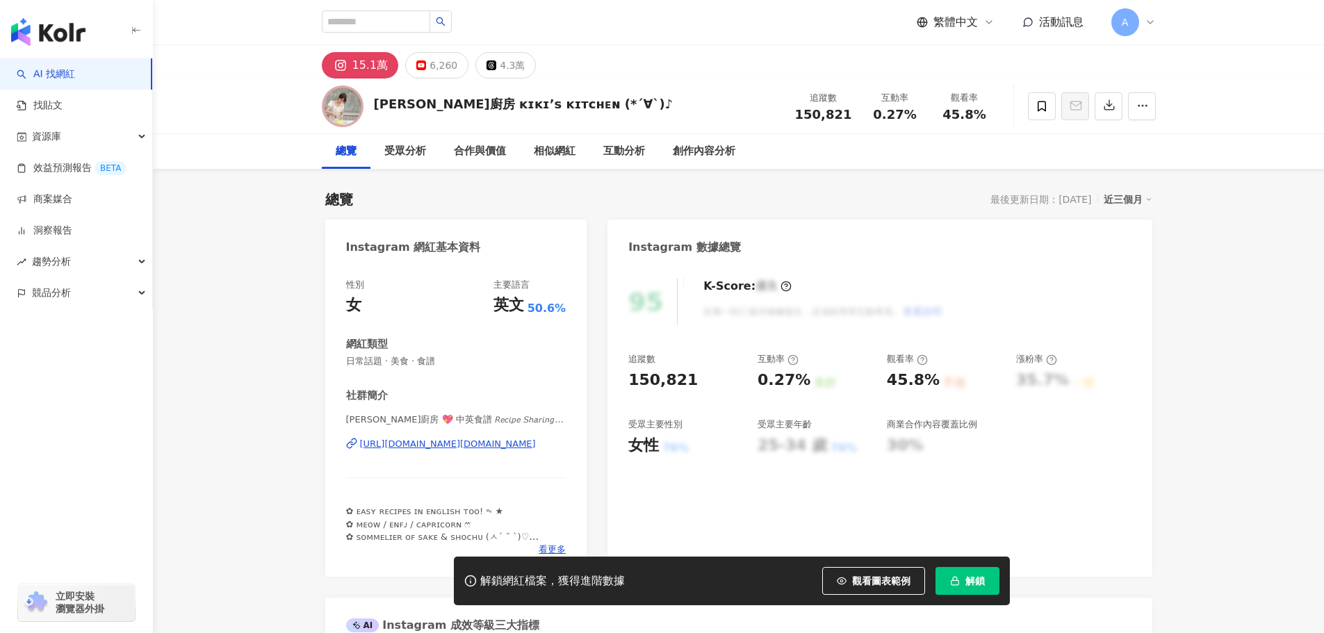
click at [471, 446] on div "[URL][DOMAIN_NAME][DOMAIN_NAME]" at bounding box center [448, 444] width 176 height 13
